Goal: Use online tool/utility: Utilize a website feature to perform a specific function

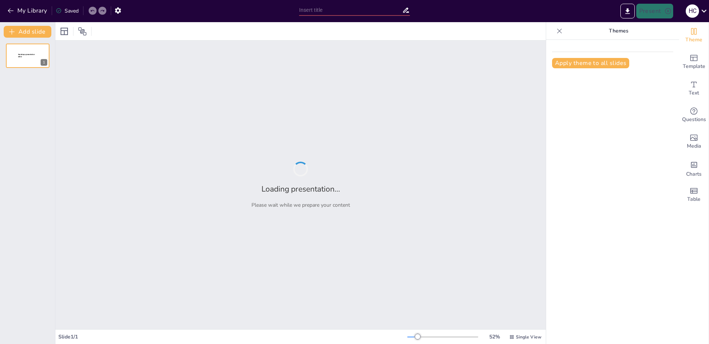
type input "От революционного хаоса к стандартизации: делопроизводство в XX веке"
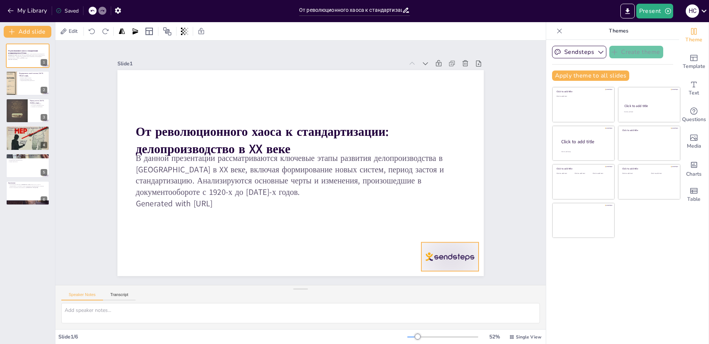
click at [300, 306] on div at bounding box center [276, 338] width 50 height 64
click at [341, 235] on div at bounding box center [296, 172] width 419 height 337
click at [20, 82] on div at bounding box center [28, 83] width 44 height 25
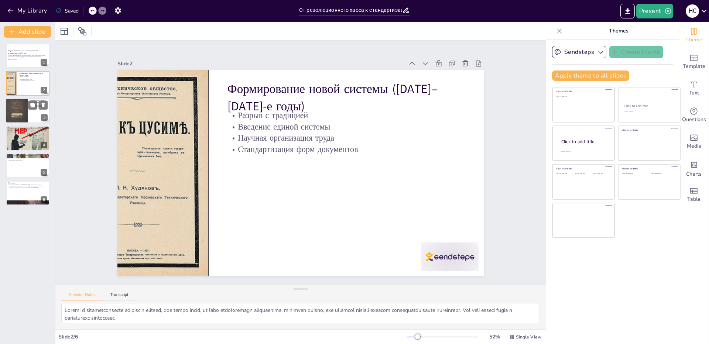
click at [19, 117] on div at bounding box center [17, 110] width 22 height 29
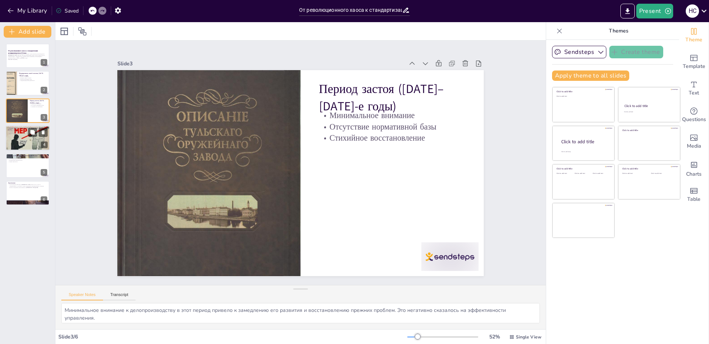
click at [27, 144] on div at bounding box center [28, 138] width 44 height 58
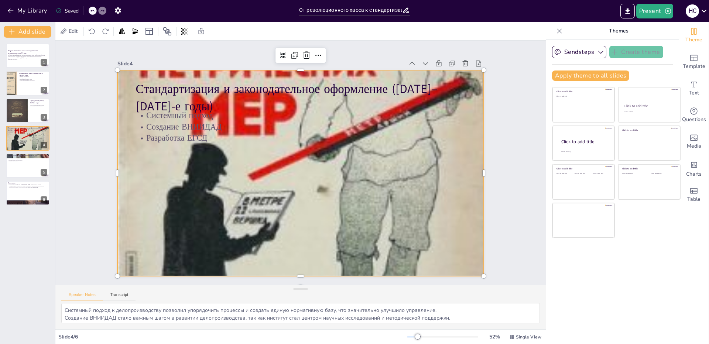
click at [243, 195] on div at bounding box center [300, 153] width 367 height 476
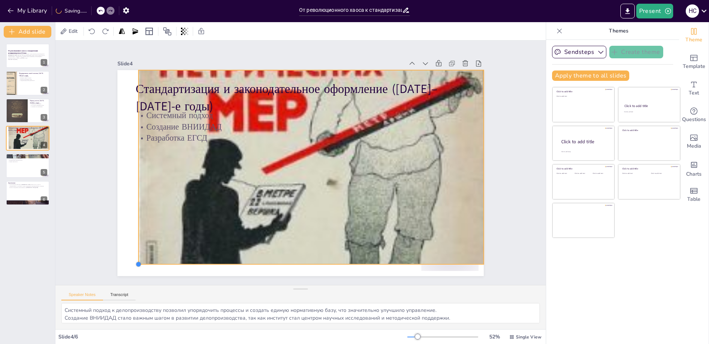
drag, startPoint x: 109, startPoint y: 273, endPoint x: 153, endPoint y: 248, distance: 50.1
click at [114, 154] on div at bounding box center [110, 150] width 8 height 8
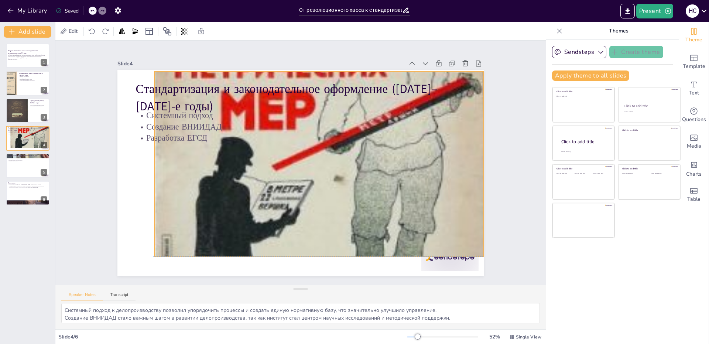
click at [241, 194] on div at bounding box center [311, 178] width 540 height 518
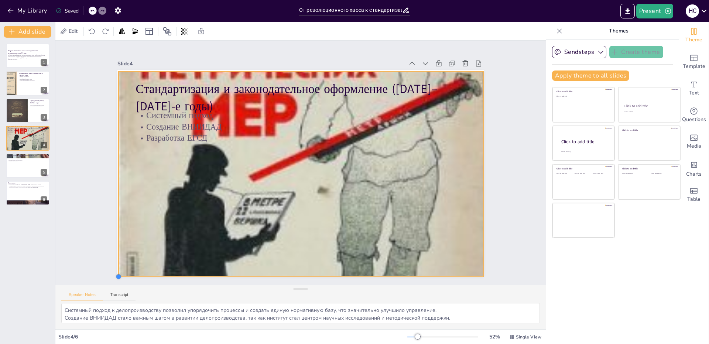
drag, startPoint x: 151, startPoint y: 252, endPoint x: 115, endPoint y: 261, distance: 36.9
click at [115, 261] on div "Стандартизация и законодательное оформление ([DATE]–[DATE]-е годы) Системный по…" at bounding box center [297, 172] width 412 height 309
click at [20, 169] on div at bounding box center [28, 165] width 44 height 25
type textarea "Распорядительные и отчетные документы стали основой делопроизводства, обеспечив…"
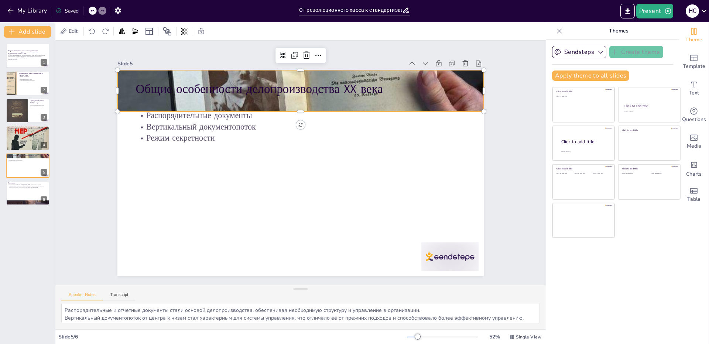
click at [471, 102] on div at bounding box center [308, 90] width 386 height 243
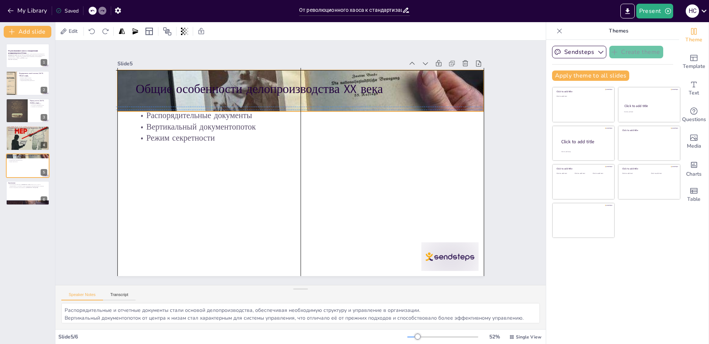
click at [470, 100] on div at bounding box center [366, 192] width 337 height 419
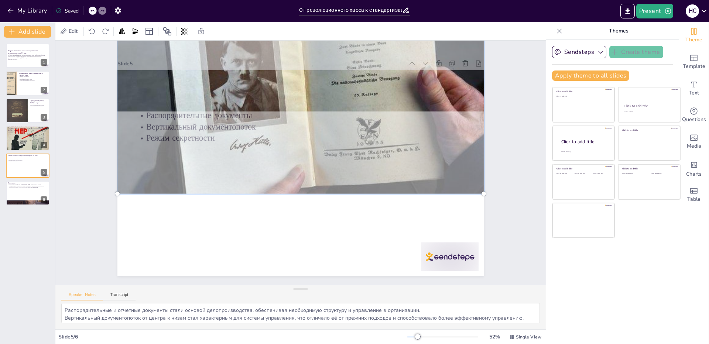
click at [222, 201] on div at bounding box center [295, 172] width 420 height 362
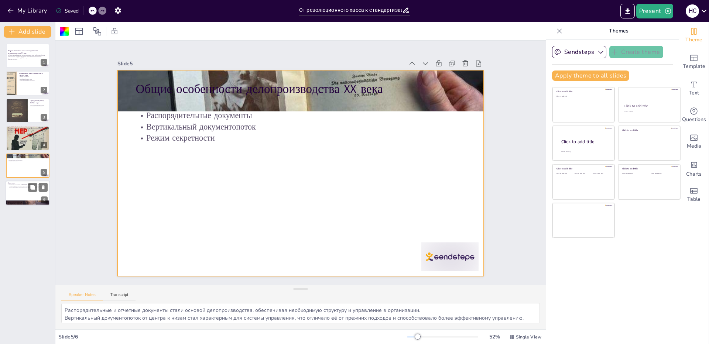
click at [27, 193] on div at bounding box center [28, 193] width 44 height 25
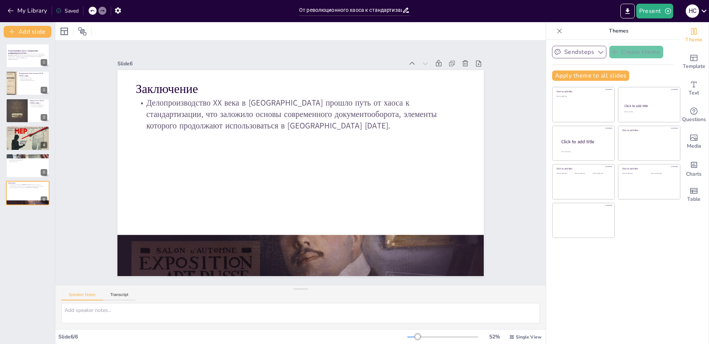
click at [579, 51] on button "Sendsteps" at bounding box center [579, 52] width 54 height 13
click at [696, 62] on div "Template" at bounding box center [694, 62] width 30 height 27
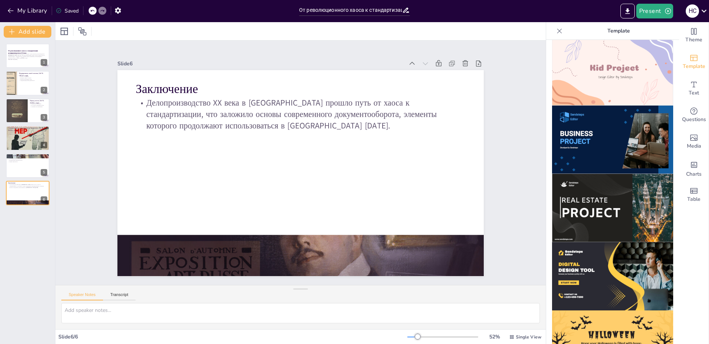
scroll to position [634, 0]
